Goal: Book appointment/travel/reservation

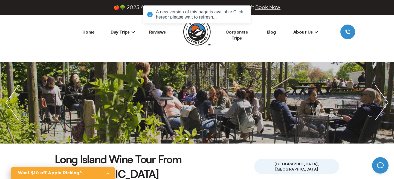
click at [91, 33] on link "Home" at bounding box center [88, 31] width 12 height 5
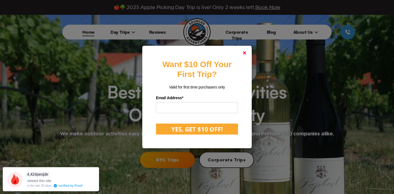
click at [243, 52] on icon at bounding box center [244, 52] width 3 height 3
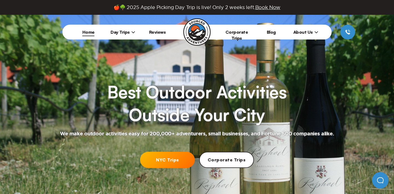
click at [126, 33] on span "Day Trips" at bounding box center [123, 31] width 25 height 5
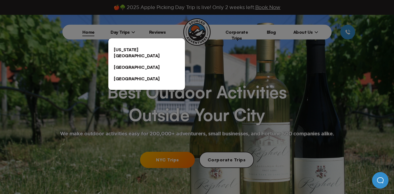
click at [124, 47] on link "[US_STATE][GEOGRAPHIC_DATA]" at bounding box center [146, 53] width 77 height 18
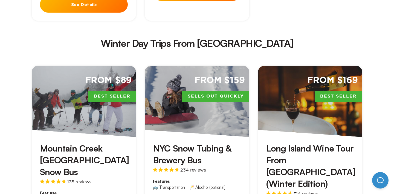
scroll to position [971, 0]
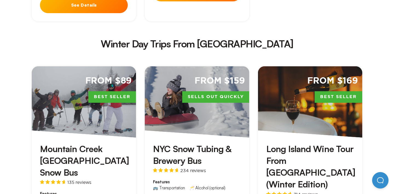
click at [101, 143] on h3 "Mountain Creek [GEOGRAPHIC_DATA] Snow Bus" at bounding box center [84, 161] width 88 height 36
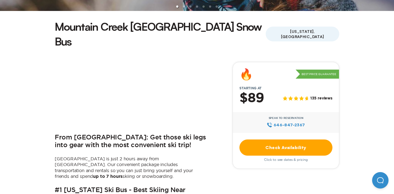
scroll to position [185, 0]
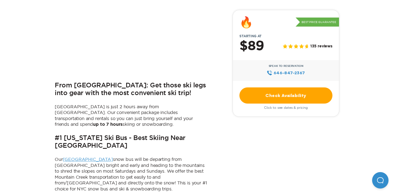
click at [288, 95] on link "Check Availability" at bounding box center [285, 95] width 93 height 16
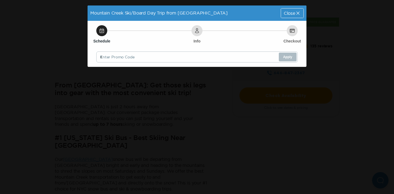
scroll to position [0, 0]
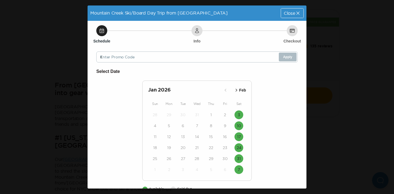
click at [242, 90] on p "Feb" at bounding box center [242, 90] width 7 height 6
click at [242, 90] on p "Mar" at bounding box center [242, 90] width 7 height 6
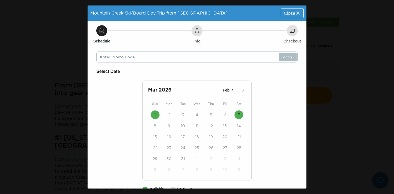
click at [232, 90] on icon "button" at bounding box center [232, 90] width 2 height 3
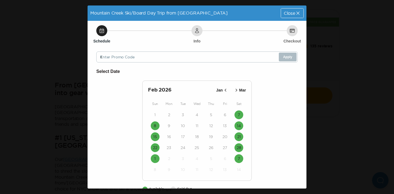
click at [223, 87] on icon "button" at bounding box center [225, 89] width 5 height 5
click at [240, 114] on time "3" at bounding box center [239, 114] width 2 height 5
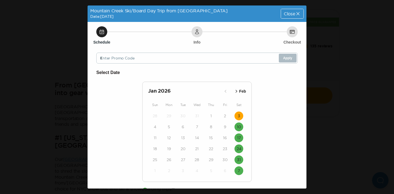
scroll to position [30, 0]
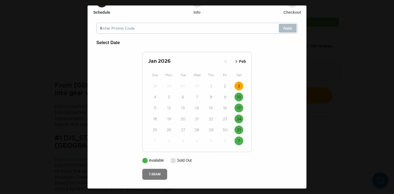
click at [156, 173] on button "7:00AM" at bounding box center [154, 173] width 25 height 11
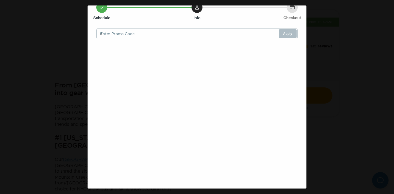
scroll to position [0, 0]
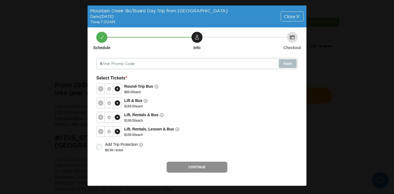
click at [289, 15] on span "Close" at bounding box center [289, 16] width 11 height 4
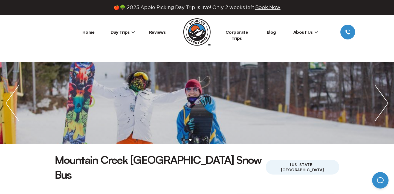
scroll to position [185, 0]
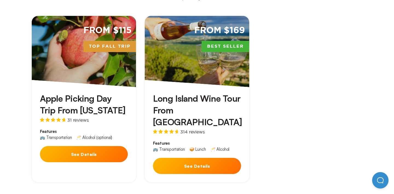
scroll to position [971, 0]
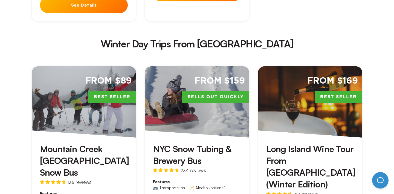
click at [182, 143] on h3 "NYC Snow Tubing & Brewery Bus" at bounding box center [197, 155] width 88 height 24
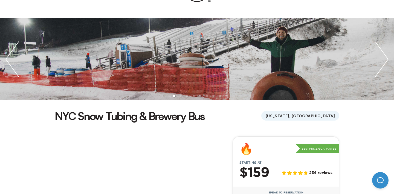
scroll to position [171, 0]
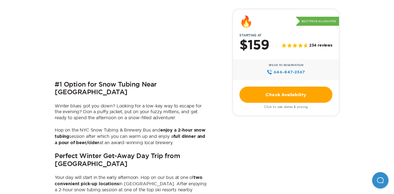
click at [286, 93] on link "Check Availability" at bounding box center [285, 94] width 93 height 16
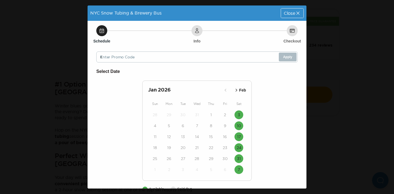
click at [244, 90] on p "Feb" at bounding box center [242, 90] width 7 height 6
click at [293, 14] on span "Close" at bounding box center [289, 13] width 11 height 4
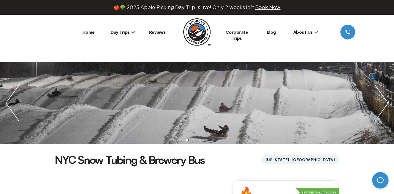
click at [87, 33] on link "Home" at bounding box center [88, 31] width 12 height 5
